Goal: Information Seeking & Learning: Find specific fact

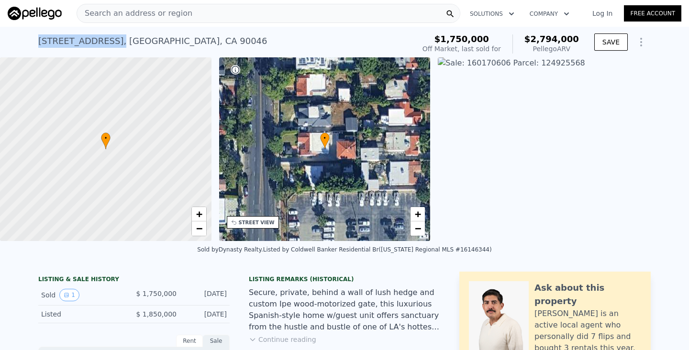
drag, startPoint x: 135, startPoint y: 44, endPoint x: 31, endPoint y: 43, distance: 103.4
click at [31, 42] on div "[STREET_ADDRESS] Sold [DATE] for $1.750m (~ARV $2.794m ) $1,750,000 Off Market,…" at bounding box center [344, 42] width 689 height 31
copy div "[STREET_ADDRESS] ,"
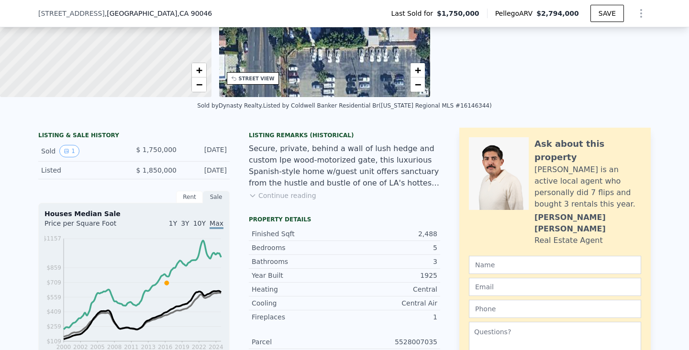
scroll to position [137, 0]
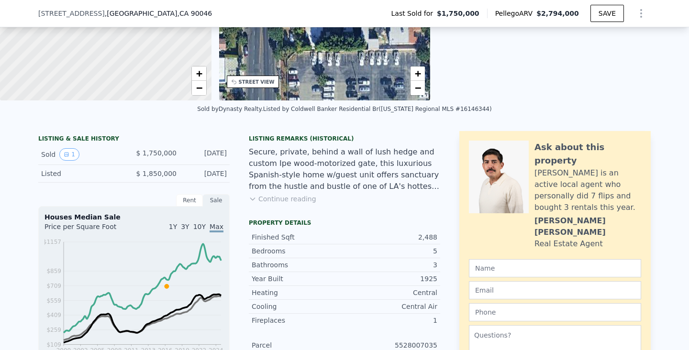
click at [271, 198] on button "Continue reading" at bounding box center [283, 199] width 68 height 10
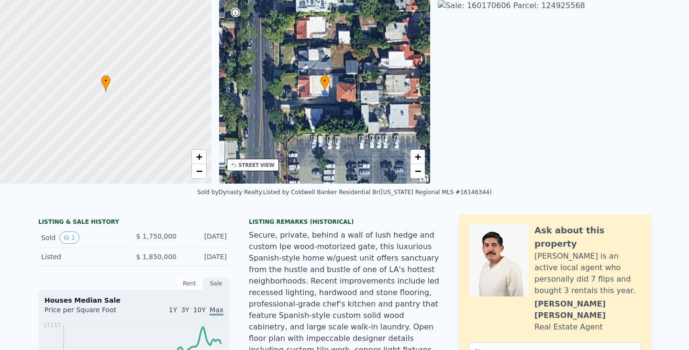
scroll to position [0, 0]
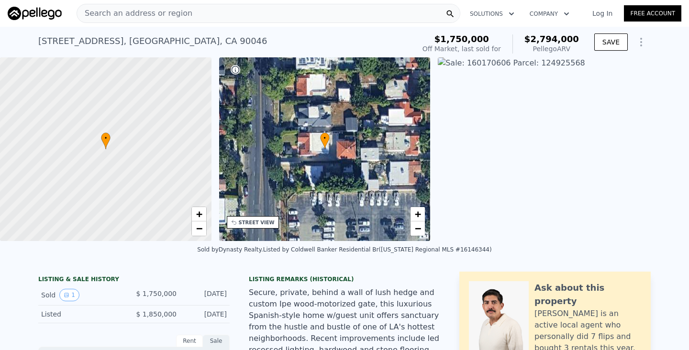
drag, startPoint x: 132, startPoint y: 43, endPoint x: 41, endPoint y: 45, distance: 91.5
click at [40, 45] on div "[STREET_ADDRESS]" at bounding box center [152, 40] width 229 height 13
click at [41, 43] on div "[STREET_ADDRESS] Sold [DATE] for $1.750m (~ARV $2.794m ) $1,750,000 Off Market,…" at bounding box center [344, 42] width 689 height 31
drag, startPoint x: 39, startPoint y: 43, endPoint x: 137, endPoint y: 45, distance: 97.7
drag, startPoint x: 134, startPoint y: 43, endPoint x: 27, endPoint y: 40, distance: 106.3
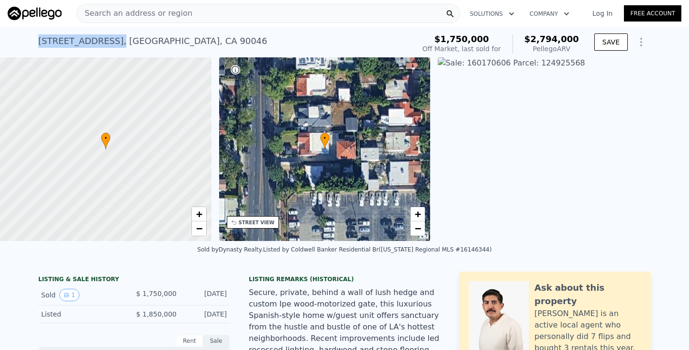
click at [27, 40] on div "[STREET_ADDRESS] Sold [DATE] for $1.750m (~ARV $2.794m ) $1,750,000 Off Market,…" at bounding box center [344, 42] width 689 height 31
copy div "[STREET_ADDRESS] ,"
